Goal: Find contact information: Find contact information

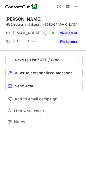
scroll to position [118, 86]
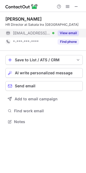
click at [68, 32] on button "View email" at bounding box center [68, 32] width 21 height 5
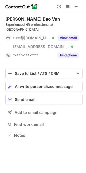
scroll to position [127, 86]
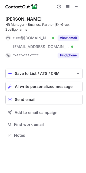
scroll to position [132, 86]
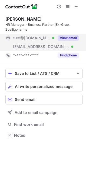
click at [67, 39] on button "View email" at bounding box center [68, 37] width 21 height 5
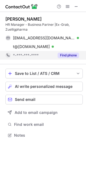
click at [67, 54] on button "Find phone" at bounding box center [68, 55] width 21 height 5
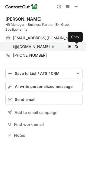
click at [77, 46] on span at bounding box center [76, 47] width 4 height 4
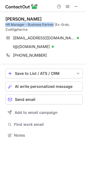
drag, startPoint x: 5, startPoint y: 24, endPoint x: 54, endPoint y: 26, distance: 48.7
click at [54, 26] on div "HR Manager - Business Partner |Ex-Grab, Zuelligpharma" at bounding box center [44, 27] width 78 height 10
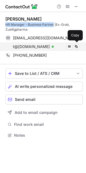
copy div "HR Manager - Business Partner"
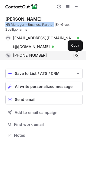
click at [79, 55] on button at bounding box center [76, 55] width 5 height 5
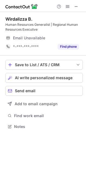
scroll to position [123, 86]
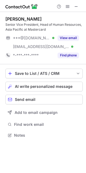
scroll to position [132, 86]
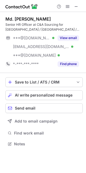
scroll to position [140, 86]
